Goal: Download file/media

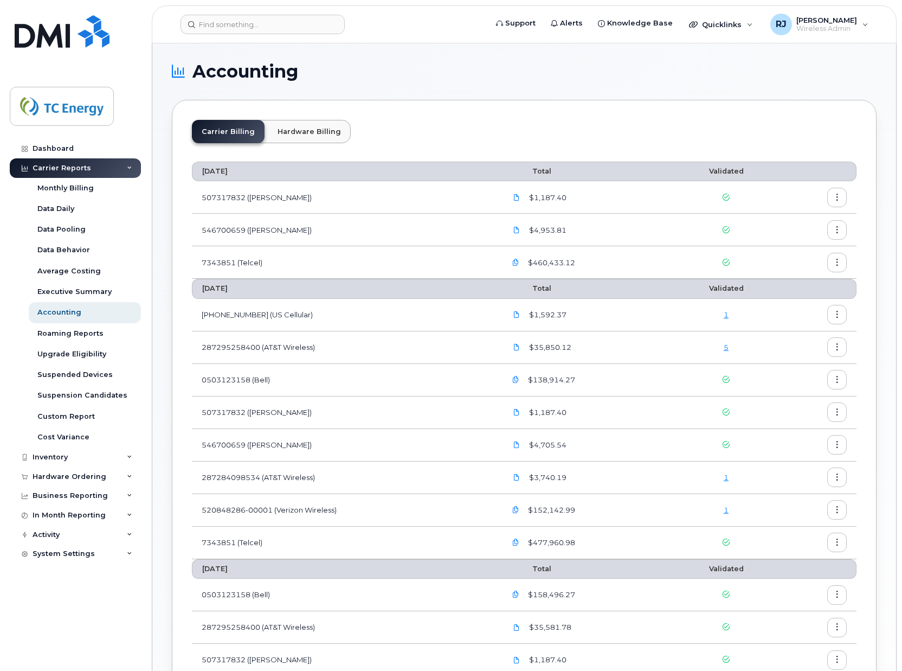
click at [837, 379] on icon "button" at bounding box center [837, 379] width 7 height 7
click at [797, 422] on span "Download" at bounding box center [788, 424] width 42 height 10
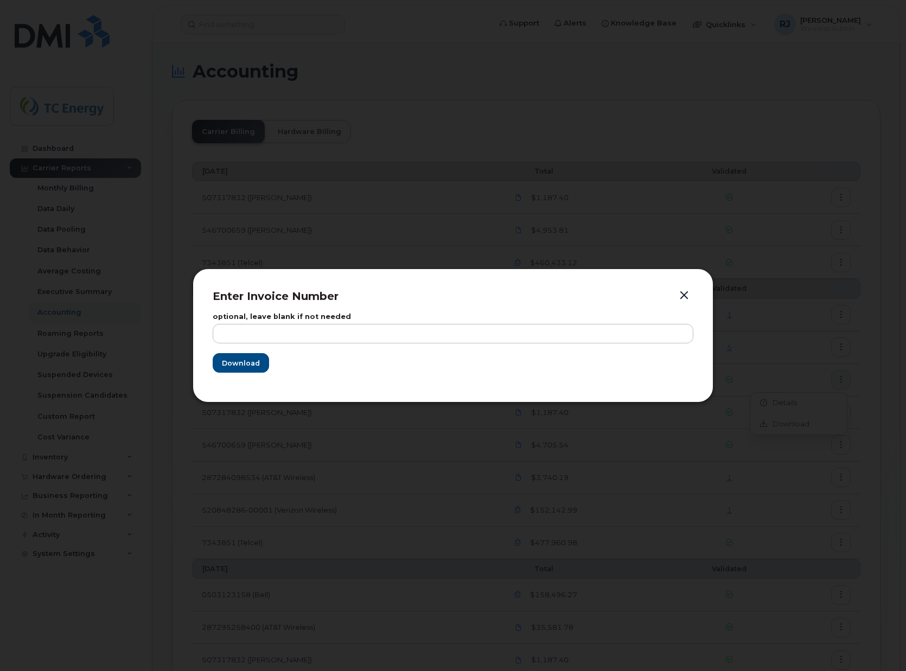
click at [254, 351] on form "optional, leave blank if not needed Download" at bounding box center [453, 342] width 480 height 59
click at [236, 361] on span "Download" at bounding box center [240, 363] width 38 height 10
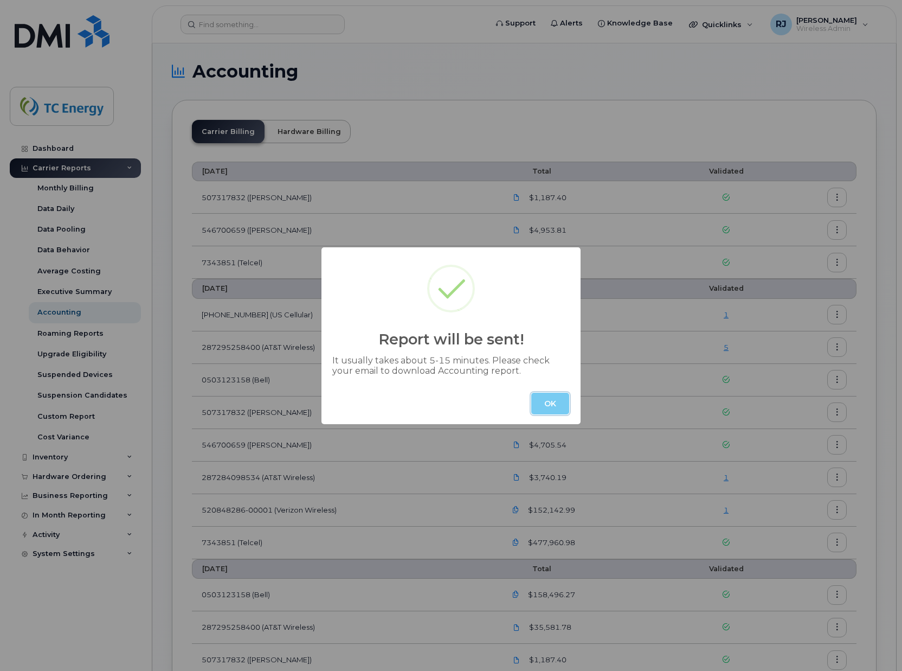
click at [559, 402] on button "OK" at bounding box center [550, 404] width 38 height 22
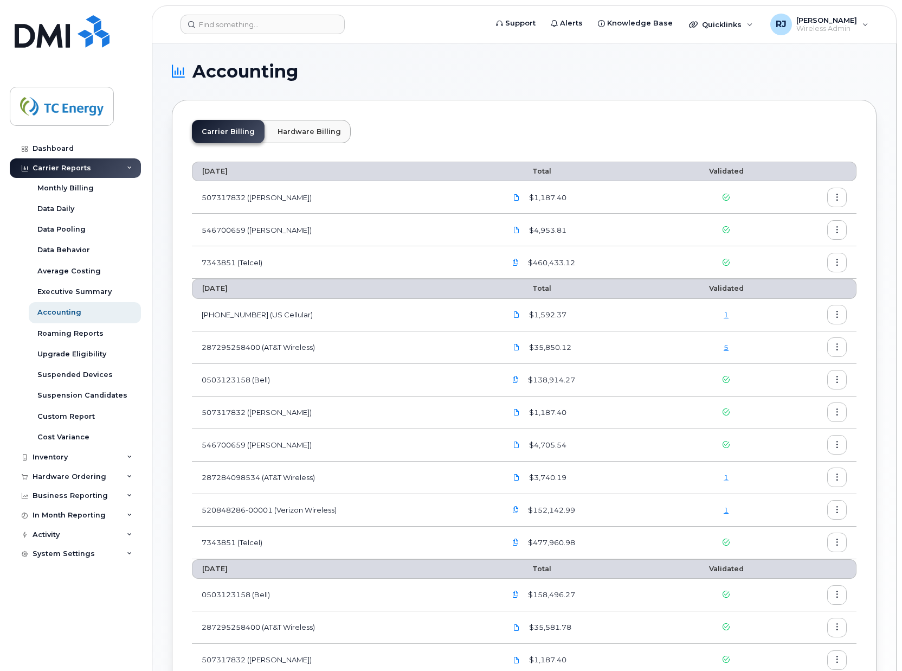
click at [843, 412] on button "button" at bounding box center [838, 412] width 20 height 20
click at [809, 453] on div "Download" at bounding box center [798, 456] width 97 height 21
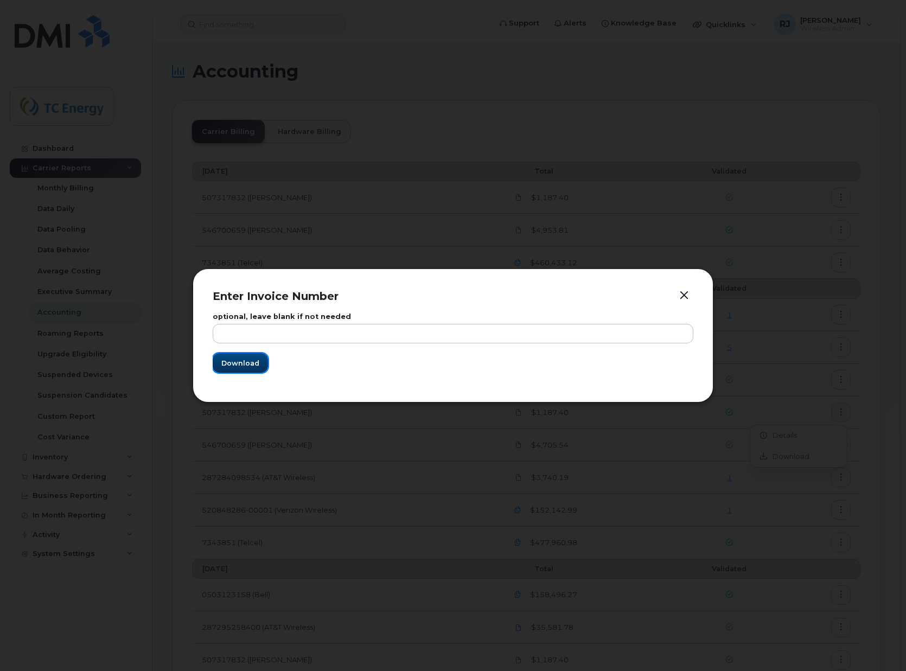
click at [225, 356] on button "Download" at bounding box center [240, 363] width 55 height 20
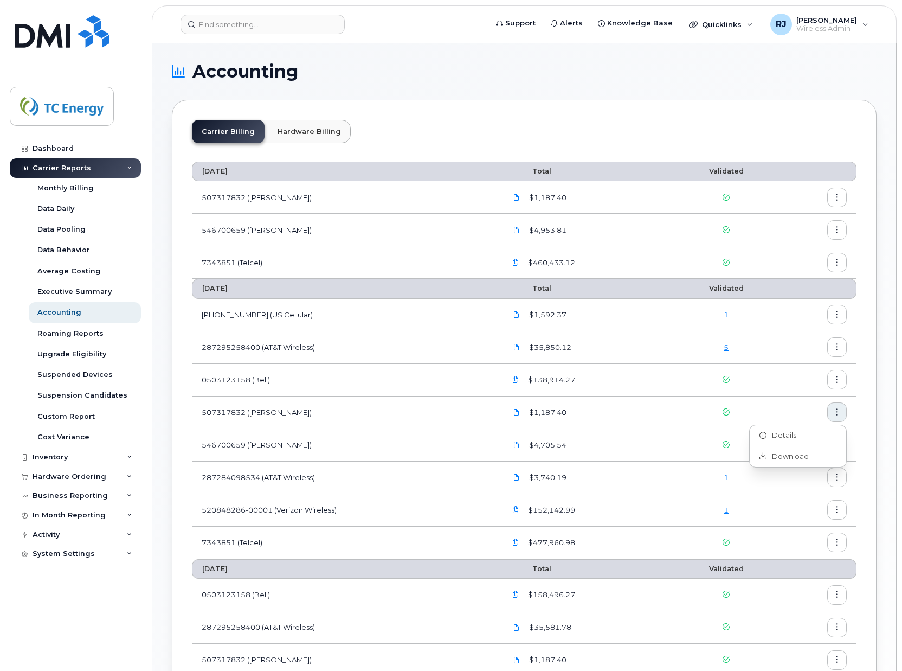
click at [169, 33] on header "Support Alerts Knowledge Base Quicklinks Suspend / Cancel Device Change SIM Car…" at bounding box center [524, 24] width 745 height 38
click at [840, 446] on icon "button" at bounding box center [837, 444] width 7 height 7
click at [803, 487] on span "Download" at bounding box center [788, 489] width 42 height 10
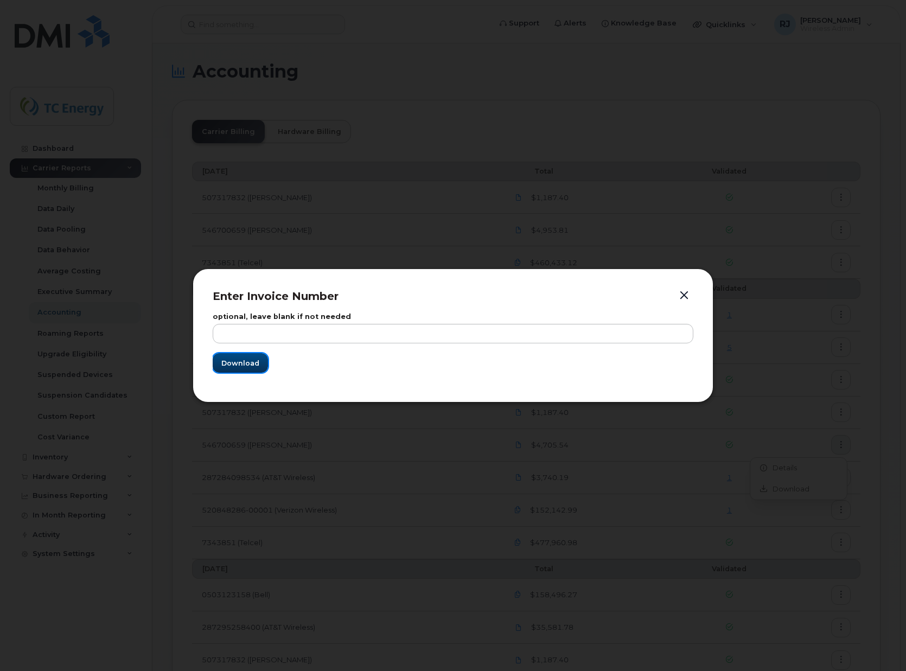
click at [245, 362] on span "Download" at bounding box center [240, 363] width 38 height 10
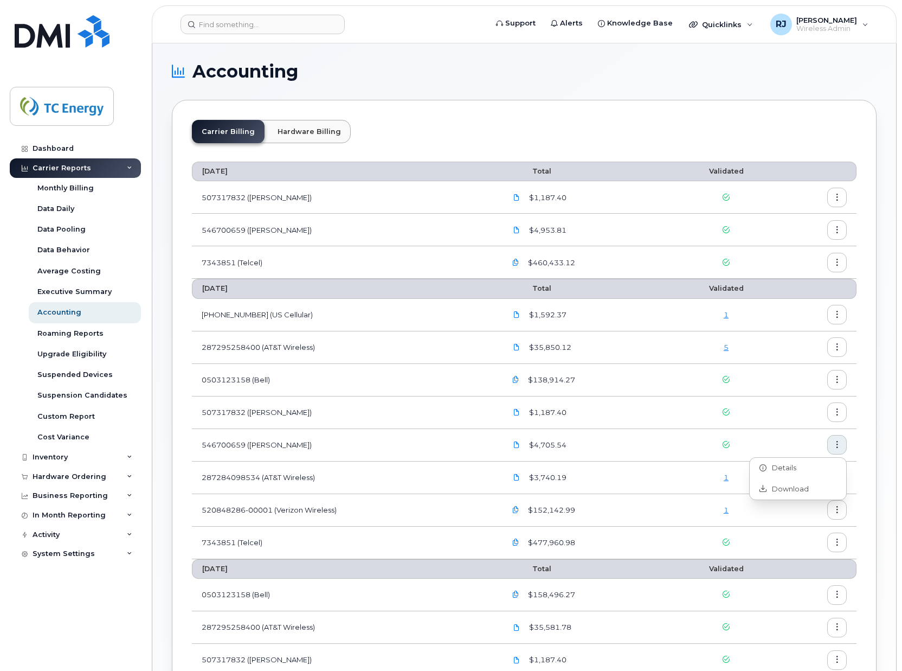
click at [518, 116] on div "Carrier Billing Hardware Billing [DATE] Total Validated 507317832 ([PERSON_NAME…" at bounding box center [524, 503] width 705 height 807
click at [844, 21] on span "[PERSON_NAME]" at bounding box center [827, 20] width 61 height 9
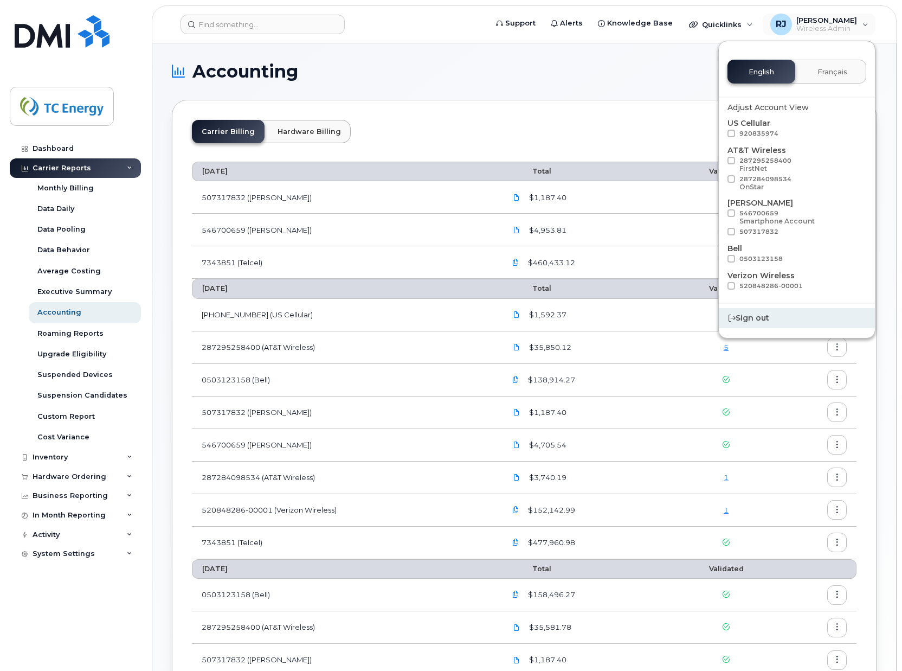
click at [756, 318] on div "Sign out" at bounding box center [797, 318] width 156 height 20
